Goal: Task Accomplishment & Management: Manage account settings

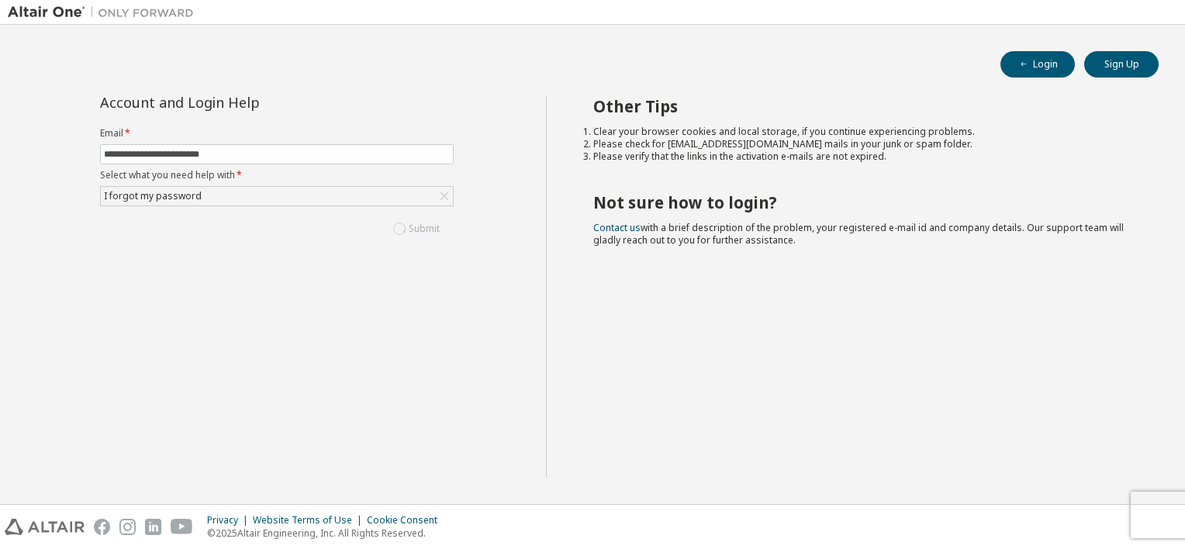
click at [574, 424] on div "Other Tips Clear your browser cookies and local storage, if you continue experi…" at bounding box center [862, 287] width 632 height 382
click at [202, 157] on input "text" at bounding box center [277, 154] width 346 height 12
type input "**********"
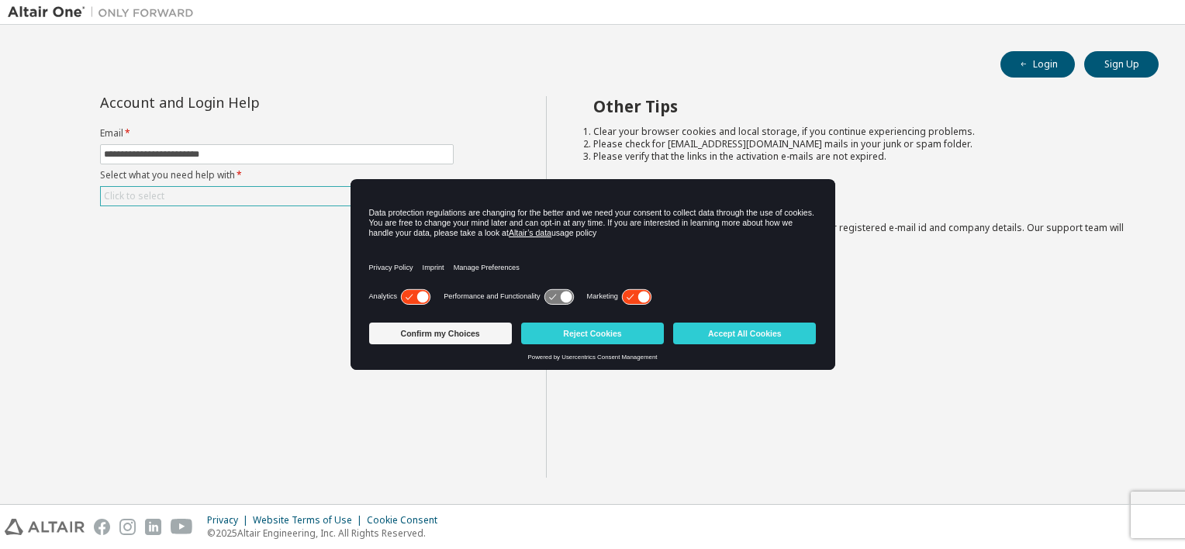
click at [230, 199] on div "Click to select" at bounding box center [277, 196] width 352 height 19
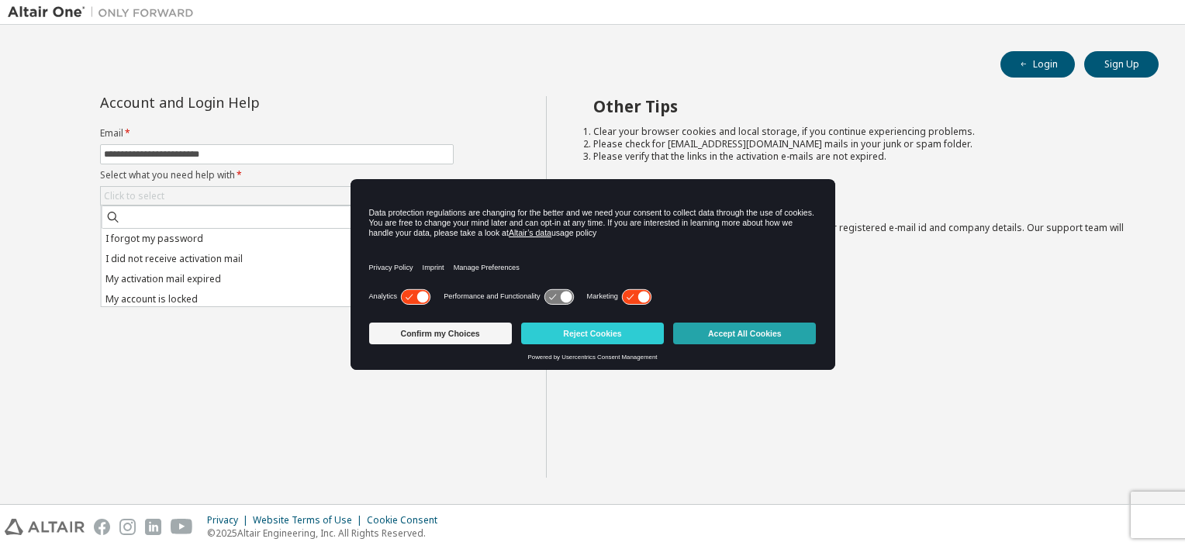
click at [747, 329] on button "Accept All Cookies" at bounding box center [744, 334] width 143 height 22
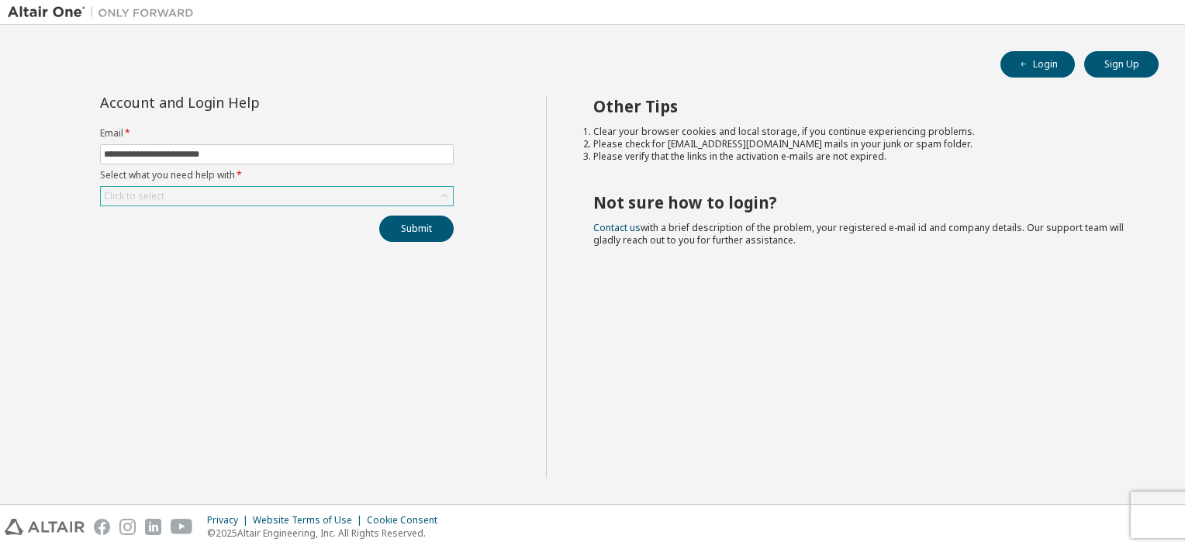
click at [173, 189] on div "Click to select" at bounding box center [277, 196] width 352 height 19
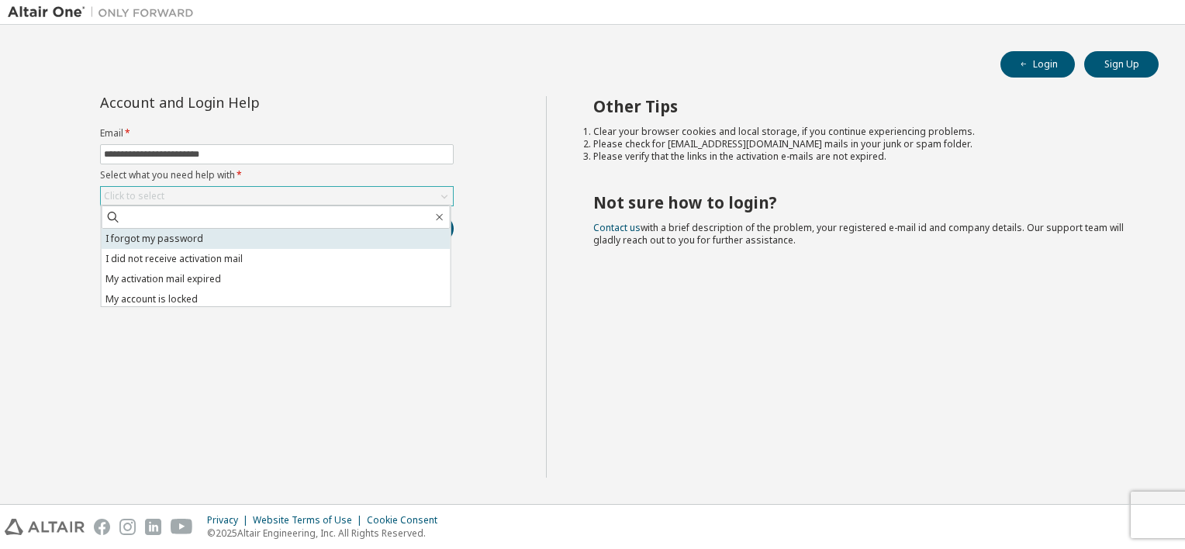
click at [164, 239] on li "I forgot my password" at bounding box center [276, 239] width 349 height 20
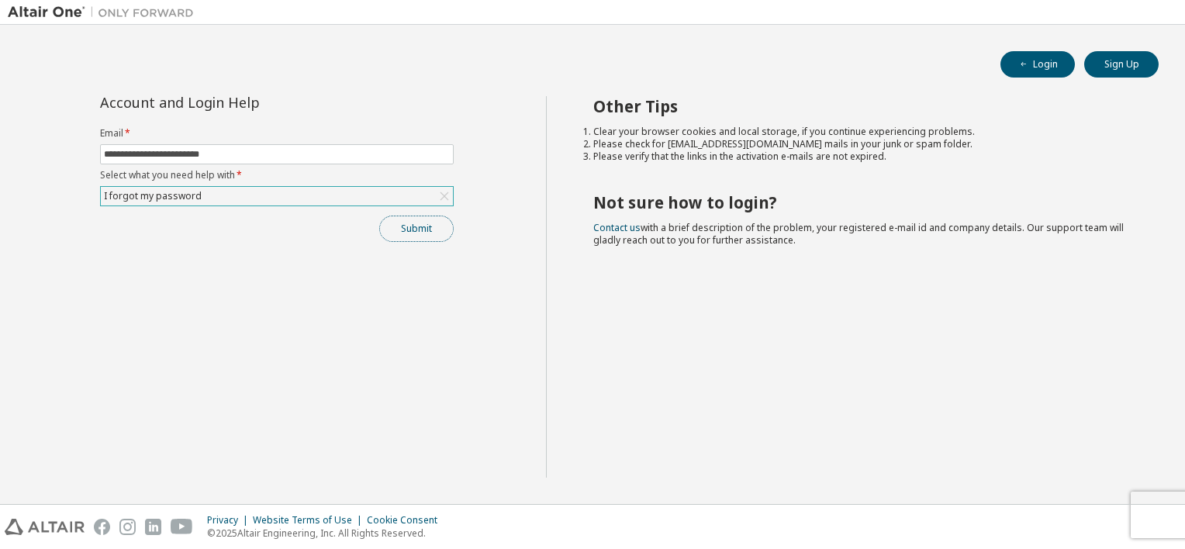
click at [402, 235] on button "Submit" at bounding box center [416, 229] width 74 height 26
